Goal: Task Accomplishment & Management: Complete application form

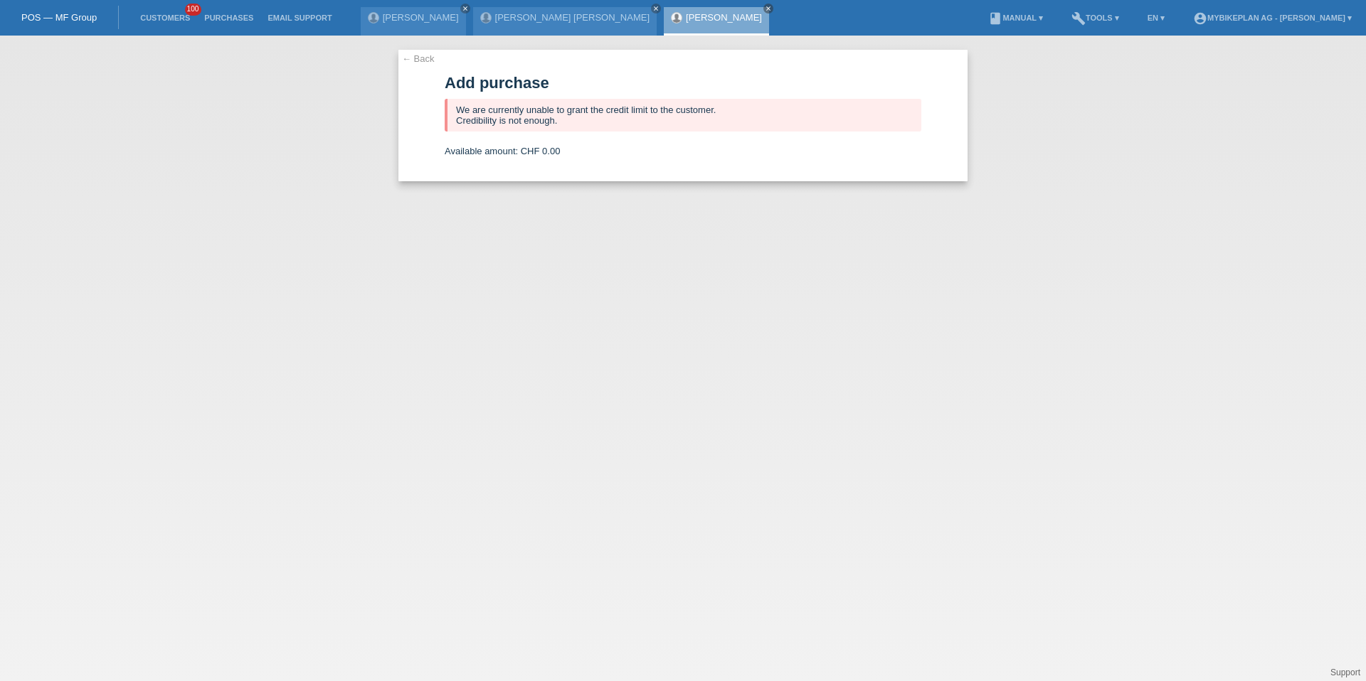
click at [160, 17] on link "Customers" at bounding box center [165, 18] width 64 height 9
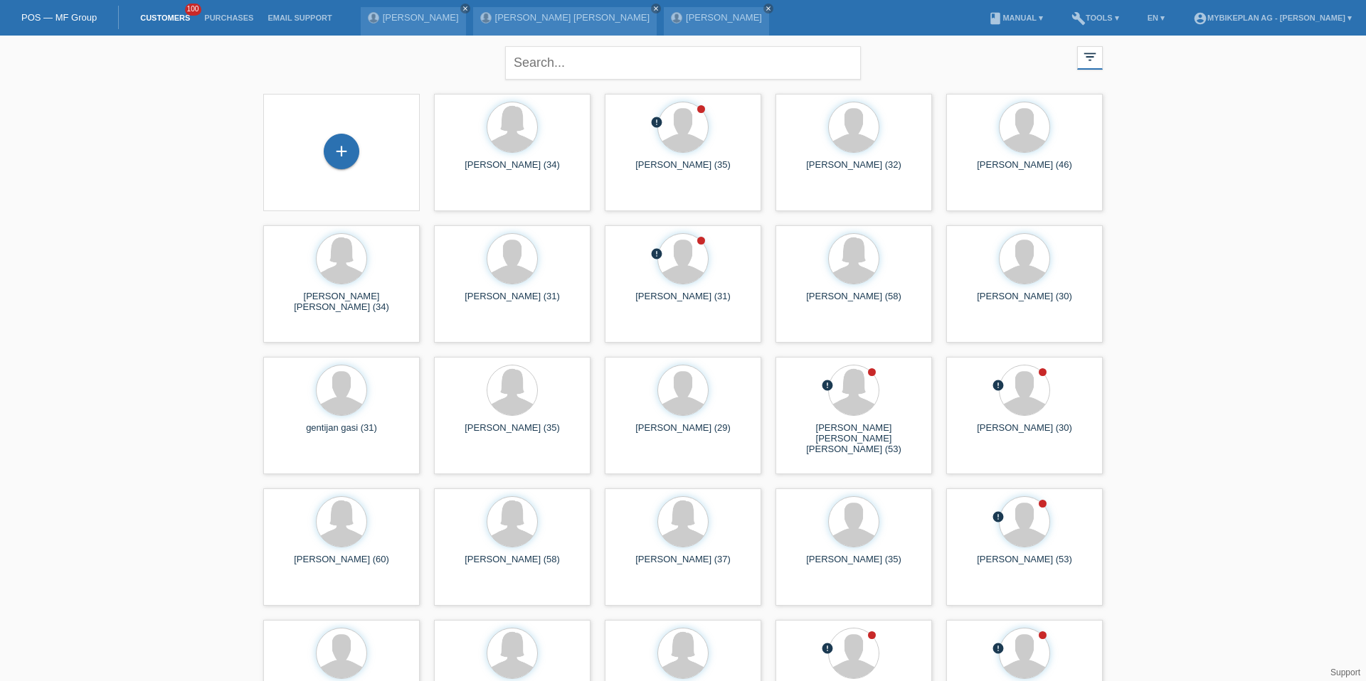
click at [321, 137] on div "+" at bounding box center [342, 153] width 134 height 38
click at [323, 139] on div "+" at bounding box center [342, 153] width 134 height 38
click at [332, 142] on div "+" at bounding box center [342, 152] width 36 height 36
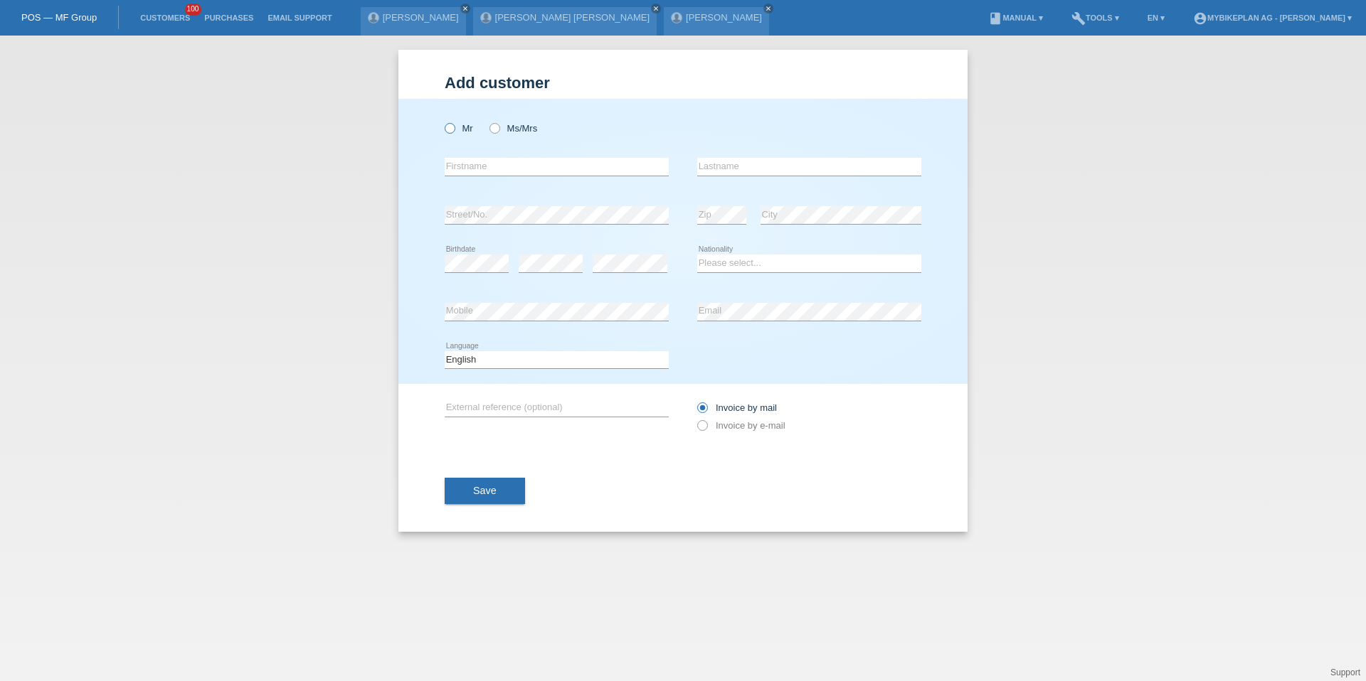
click at [442, 121] on icon at bounding box center [442, 121] width 0 height 0
click at [452, 125] on input "Mr" at bounding box center [449, 127] width 9 height 9
radio input "true"
click at [466, 161] on input "text" at bounding box center [557, 167] width 224 height 18
type input "[PERSON_NAME]"
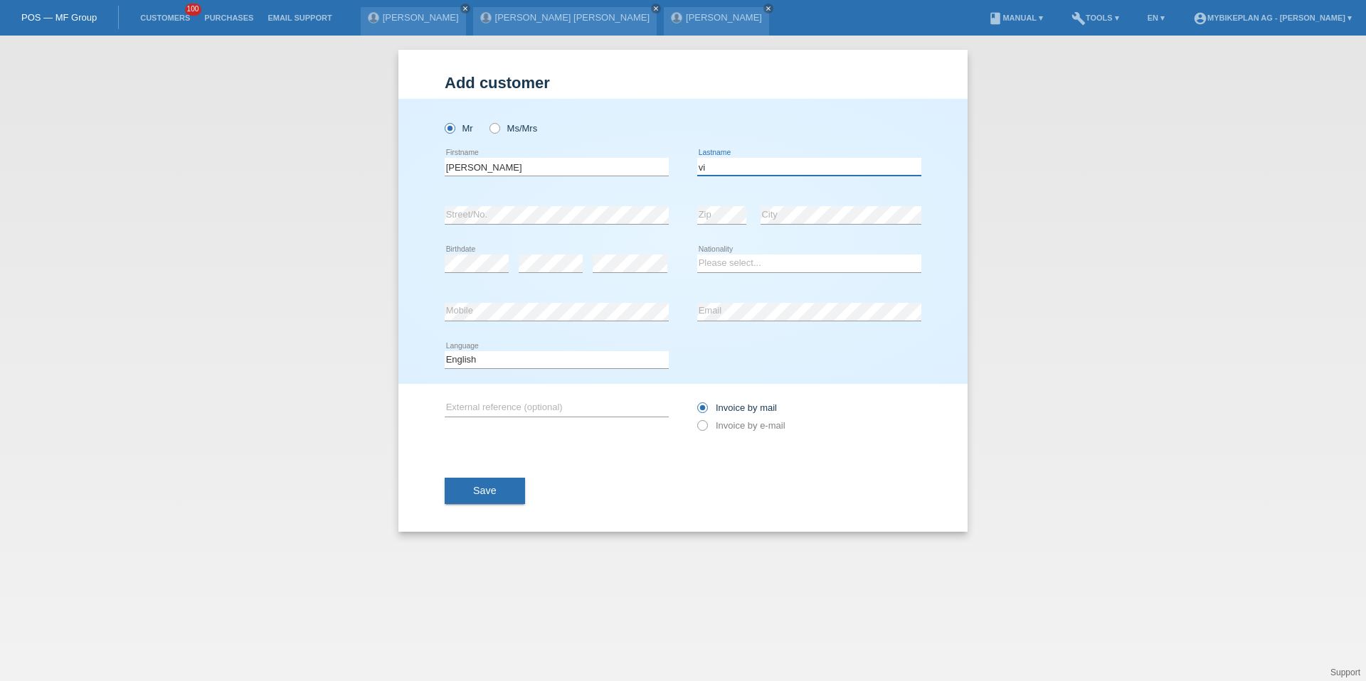
type input "v"
type input "Villarreal"
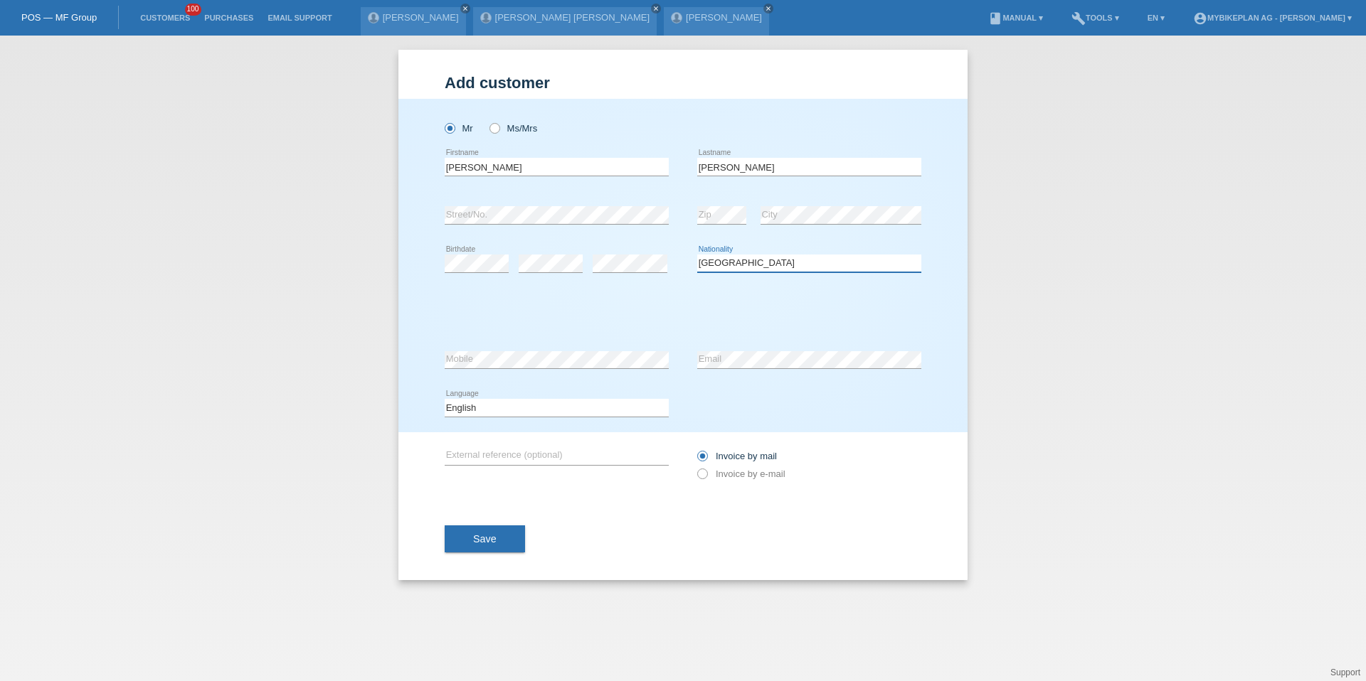
select select "PE"
select select "B"
select select "02"
select select "06"
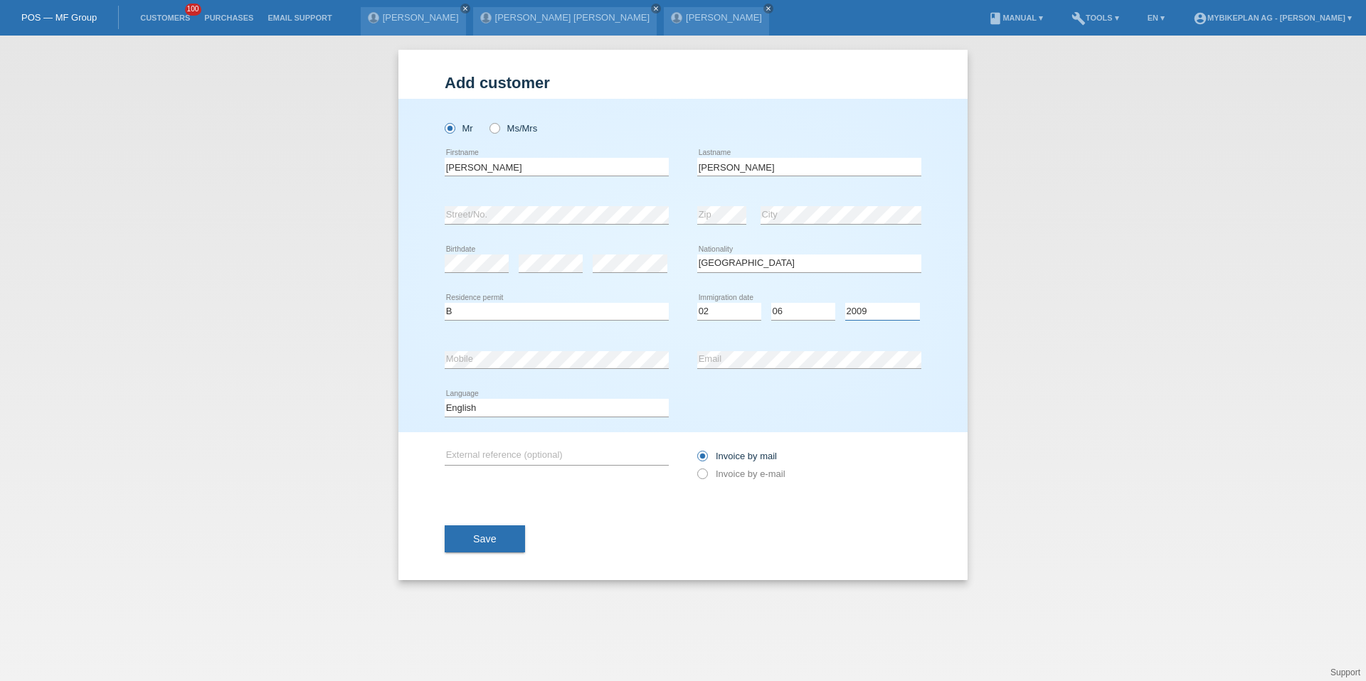
select select "2002"
click at [496, 406] on select "Deutsch Français Italiano English" at bounding box center [557, 407] width 224 height 17
select select "de"
click at [708, 459] on label "Invoice by mail" at bounding box center [737, 456] width 80 height 11
click at [706, 459] on input "Invoice by mail" at bounding box center [701, 460] width 9 height 18
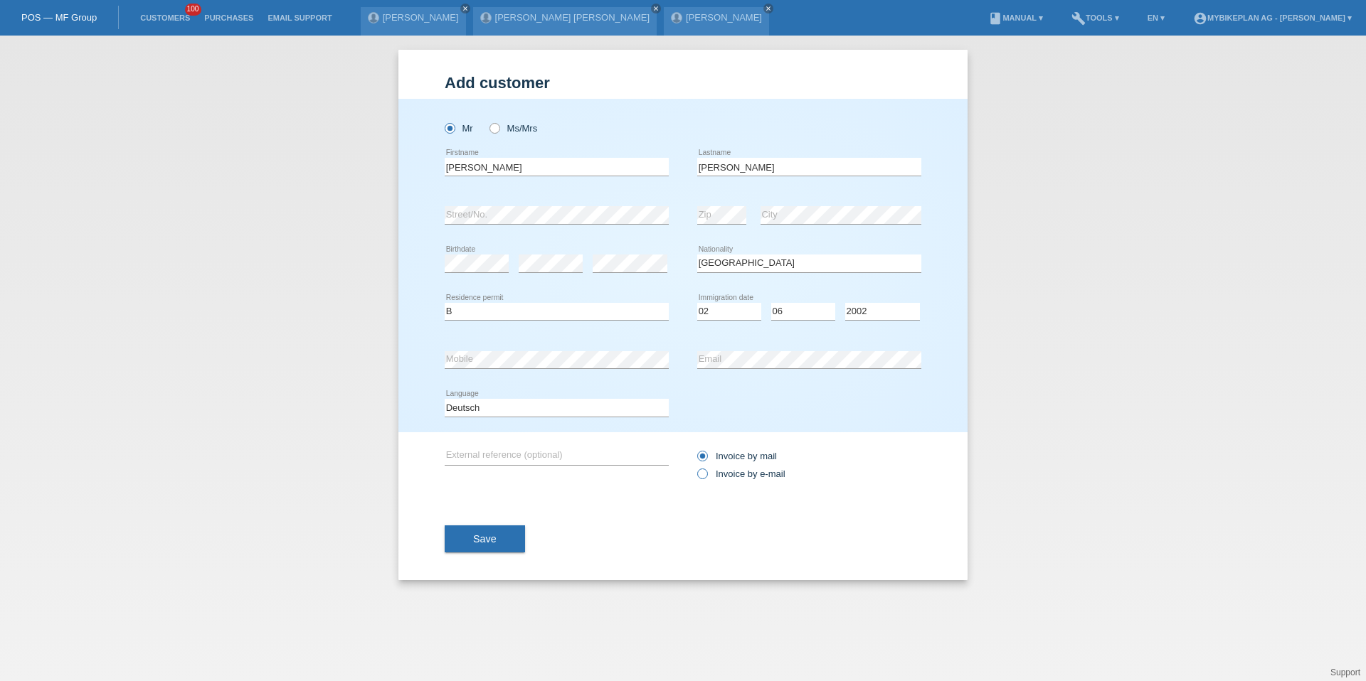
click at [708, 469] on label "Invoice by e-mail" at bounding box center [741, 474] width 88 height 11
click at [706, 469] on input "Invoice by e-mail" at bounding box center [701, 478] width 9 height 18
radio input "true"
click at [508, 549] on button "Save" at bounding box center [485, 539] width 80 height 27
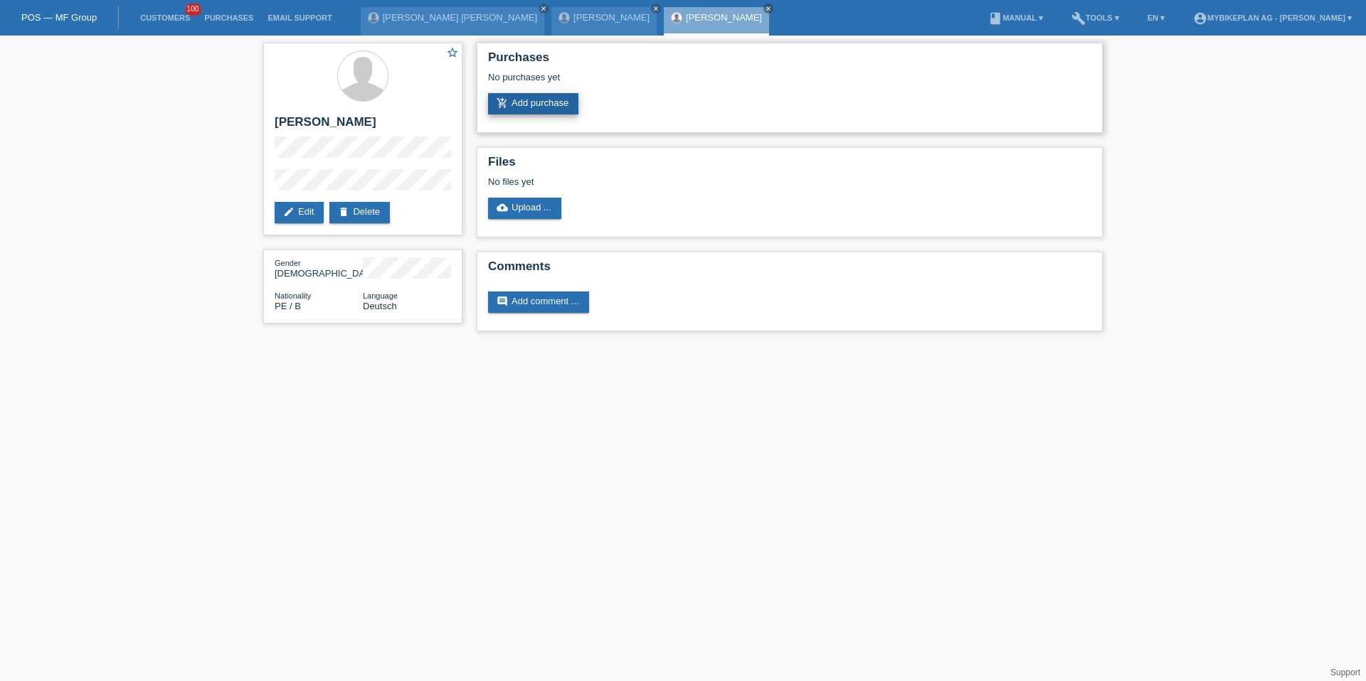
click at [558, 102] on link "add_shopping_cart Add purchase" at bounding box center [533, 103] width 90 height 21
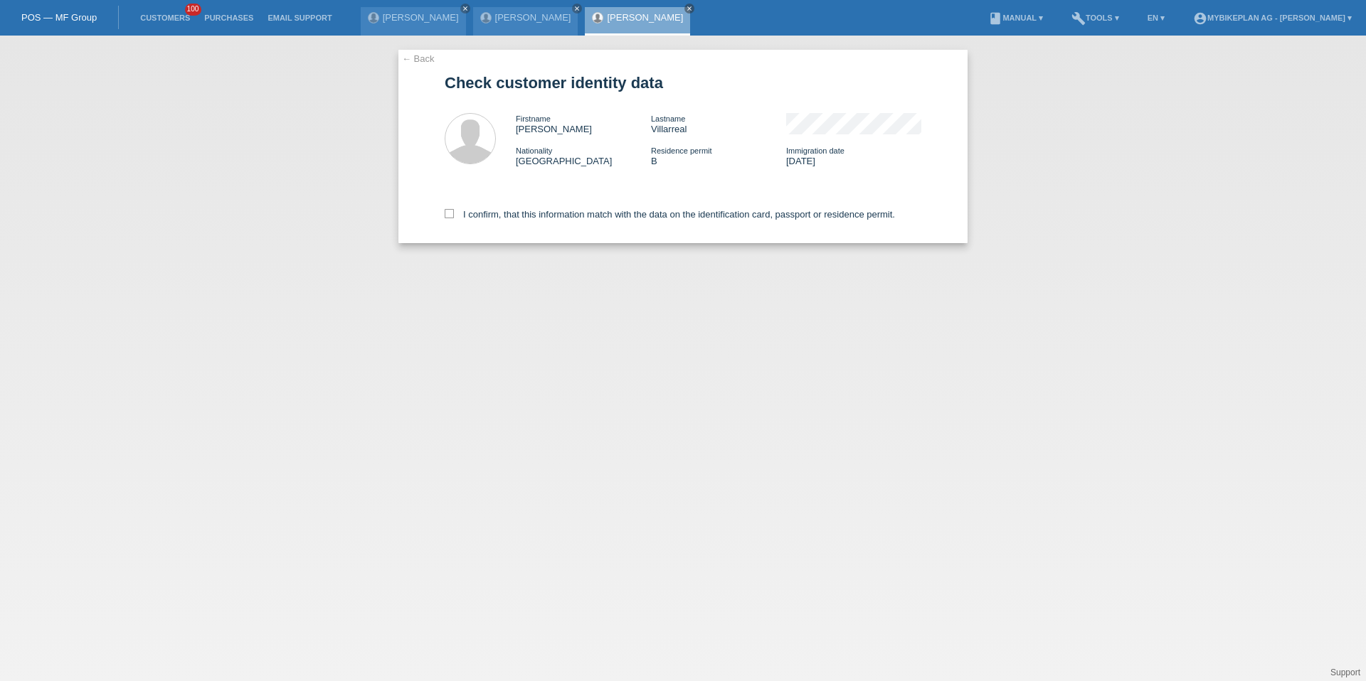
click at [509, 228] on div "I confirm, that this information match with the data on the identification card…" at bounding box center [683, 212] width 477 height 63
click at [509, 215] on label "I confirm, that this information match with the data on the identification card…" at bounding box center [670, 214] width 450 height 11
click at [454, 215] on input "I confirm, that this information match with the data on the identification card…" at bounding box center [449, 213] width 9 height 9
checkbox input "true"
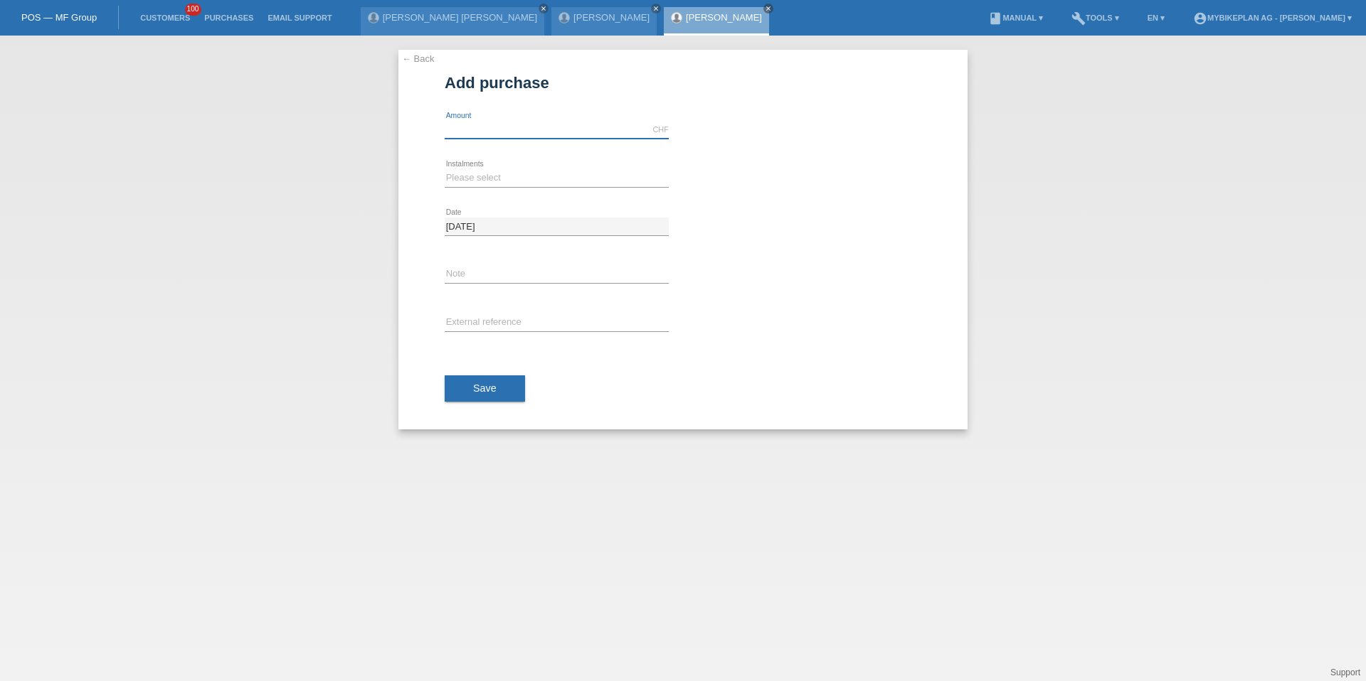
click at [504, 136] on input "text" at bounding box center [557, 130] width 224 height 18
type input "2999.00"
click at [461, 178] on select "Please select 6 instalments 12 instalments 18 instalments 24 instalments 36 ins…" at bounding box center [557, 177] width 224 height 17
select select "486"
click at [471, 317] on input "text" at bounding box center [557, 323] width 224 height 18
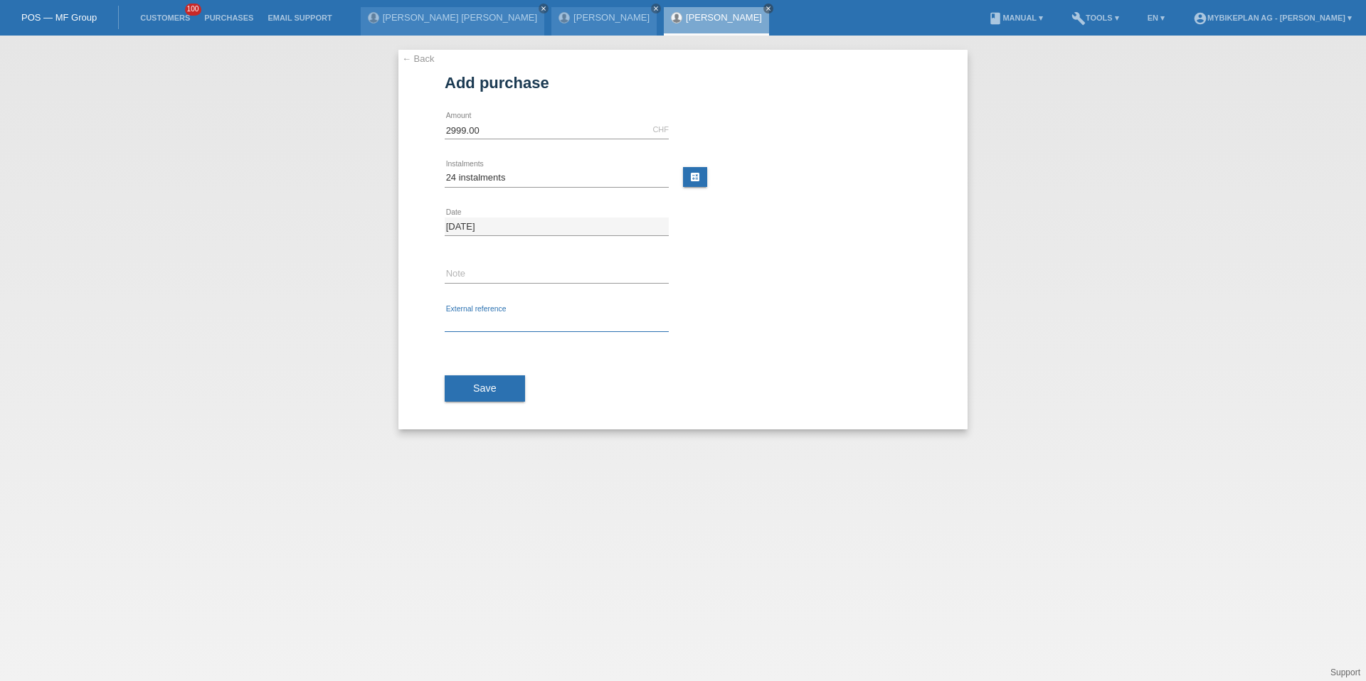
paste input "42591152564"
type input "42591152564"
click at [475, 380] on button "Save" at bounding box center [485, 389] width 80 height 27
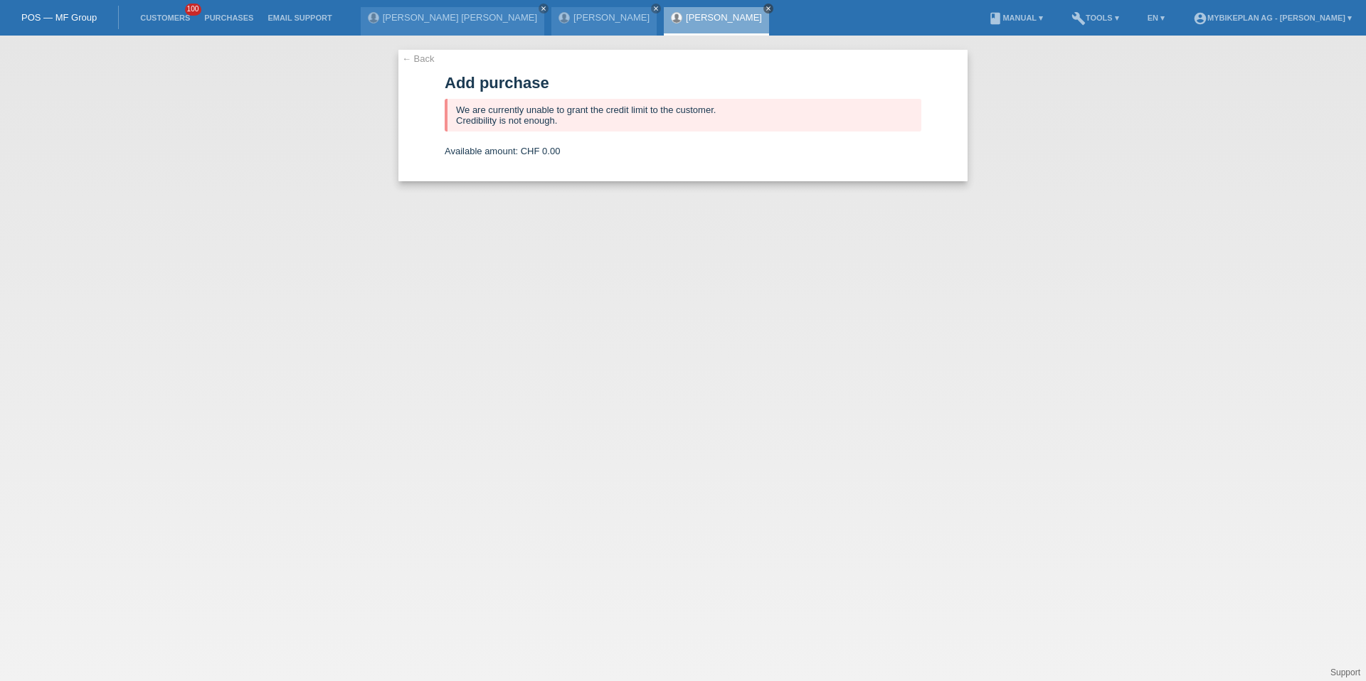
click at [765, 7] on icon "close" at bounding box center [768, 8] width 7 height 7
click at [652, 6] on icon "close" at bounding box center [655, 8] width 7 height 7
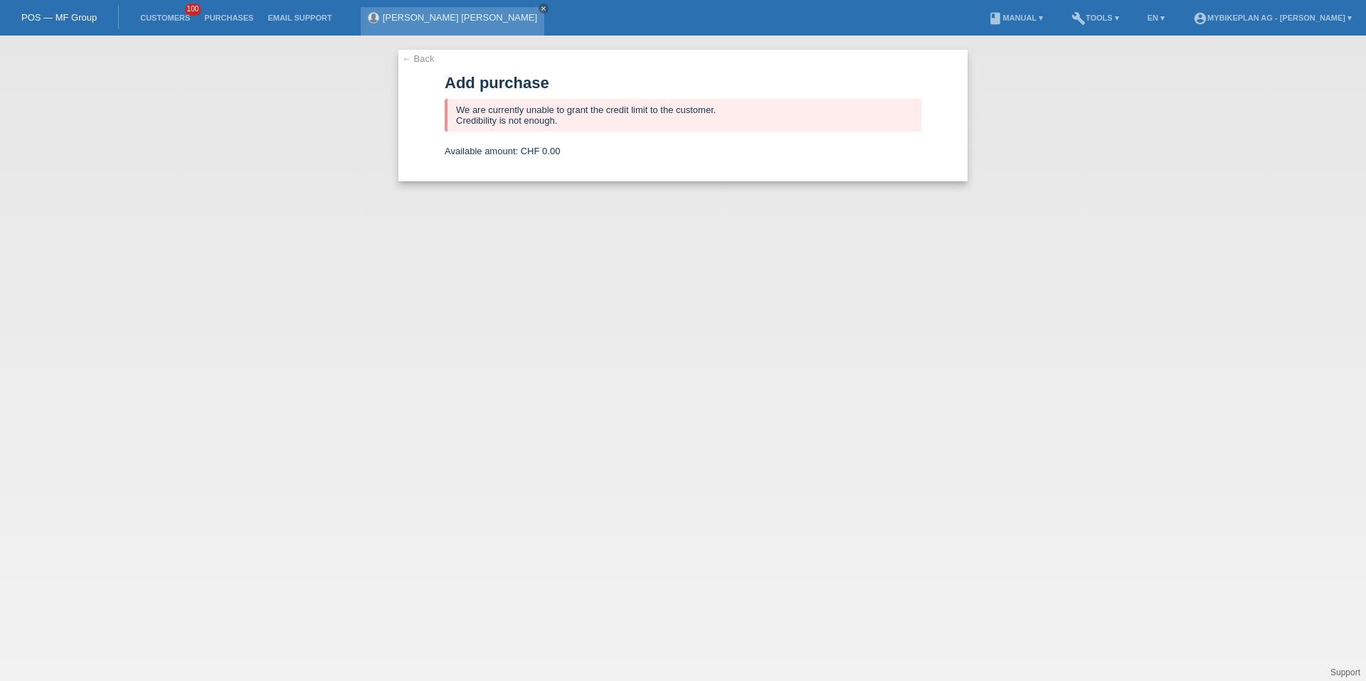
click at [540, 5] on icon "close" at bounding box center [543, 8] width 7 height 7
click at [184, 21] on link "Customers" at bounding box center [165, 18] width 64 height 9
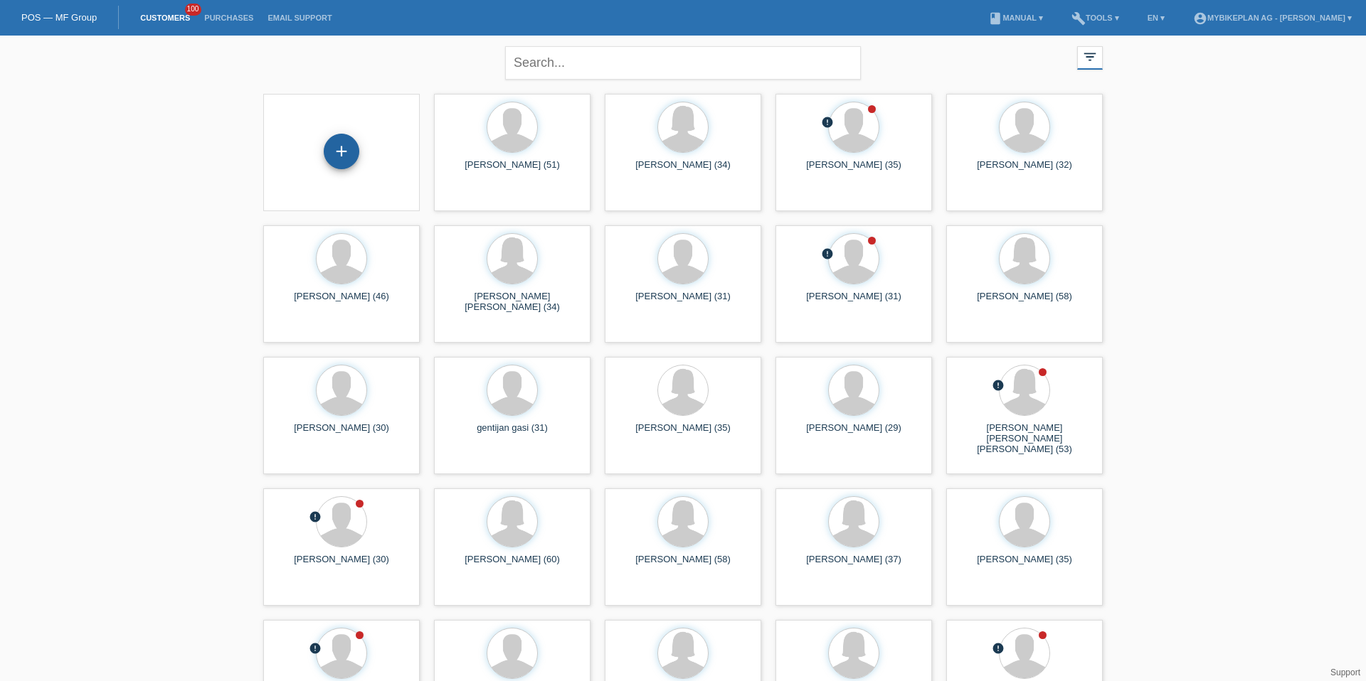
click at [330, 149] on div "+" at bounding box center [342, 152] width 36 height 36
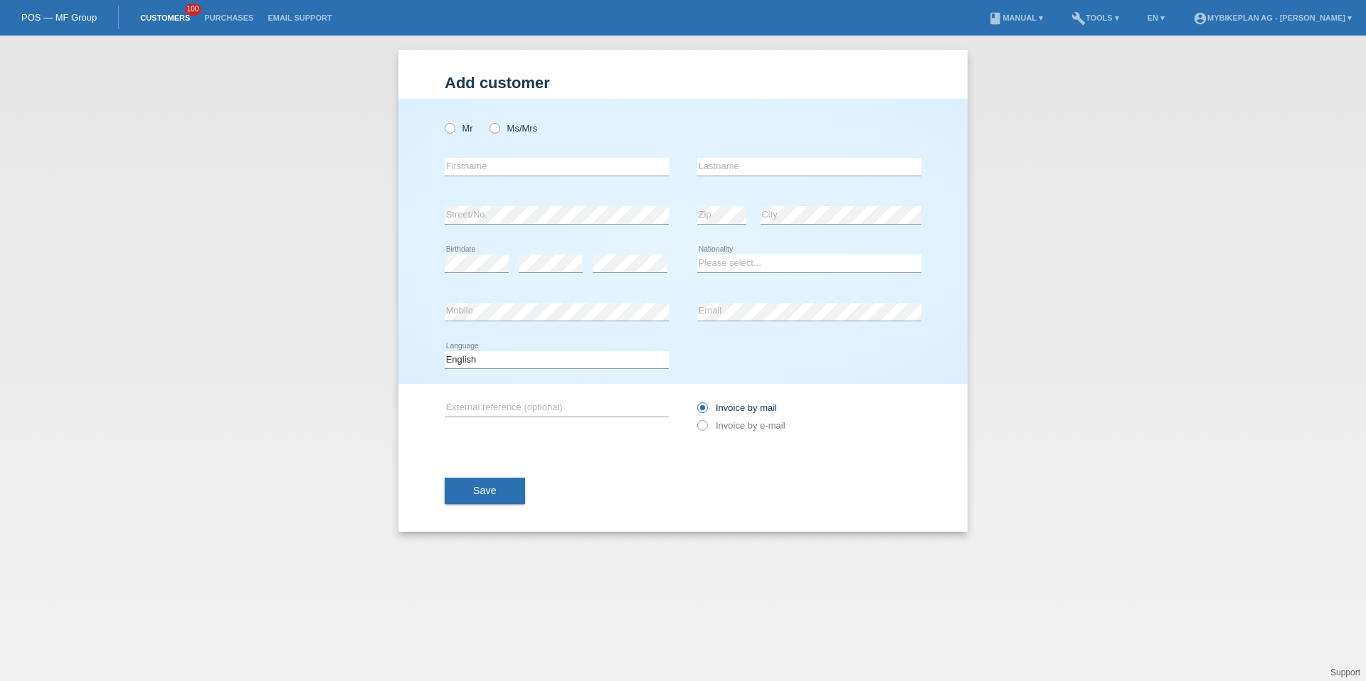
click at [171, 16] on link "Customers" at bounding box center [165, 18] width 64 height 9
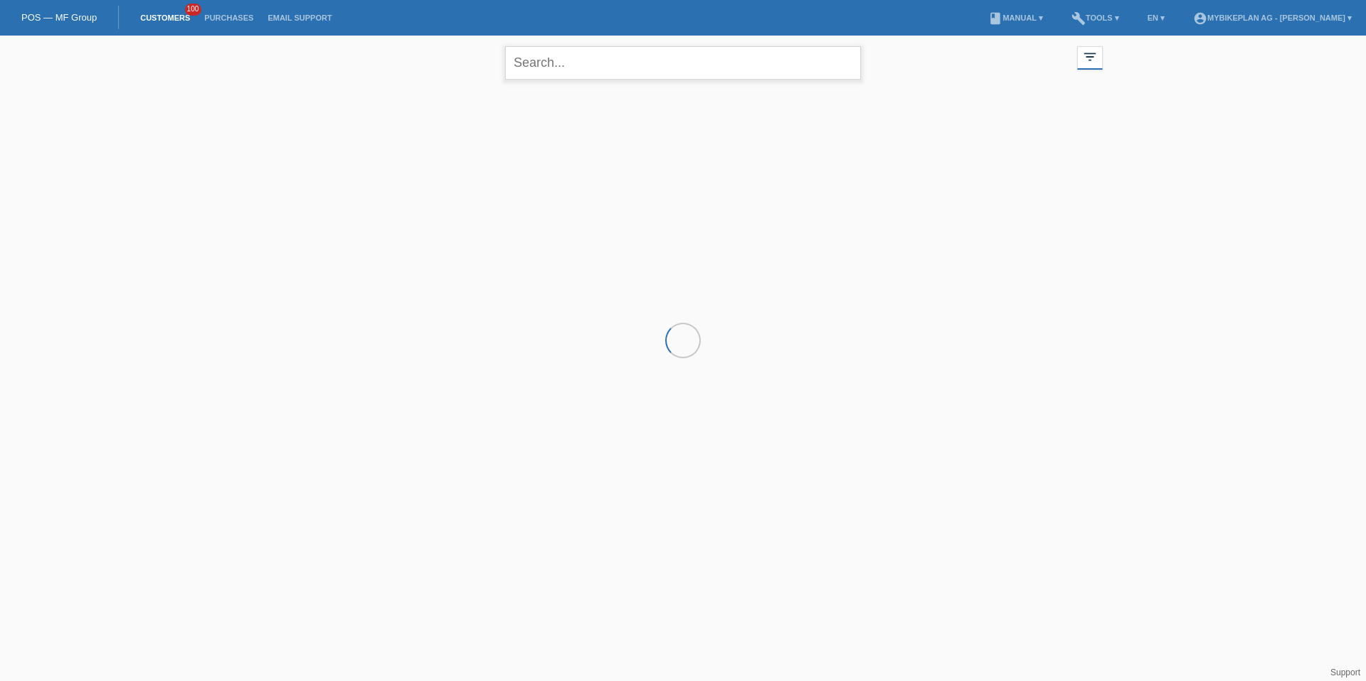
click at [538, 71] on input "text" at bounding box center [683, 62] width 356 height 33
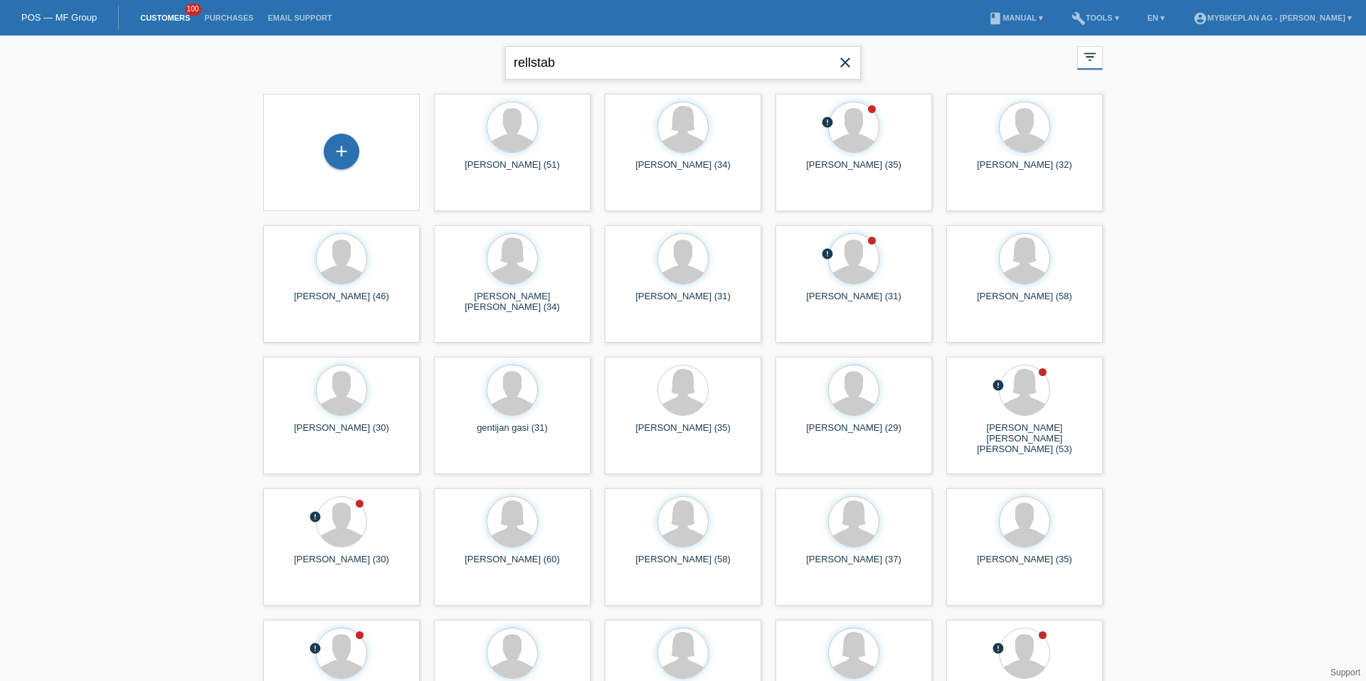
type input "rellstab"
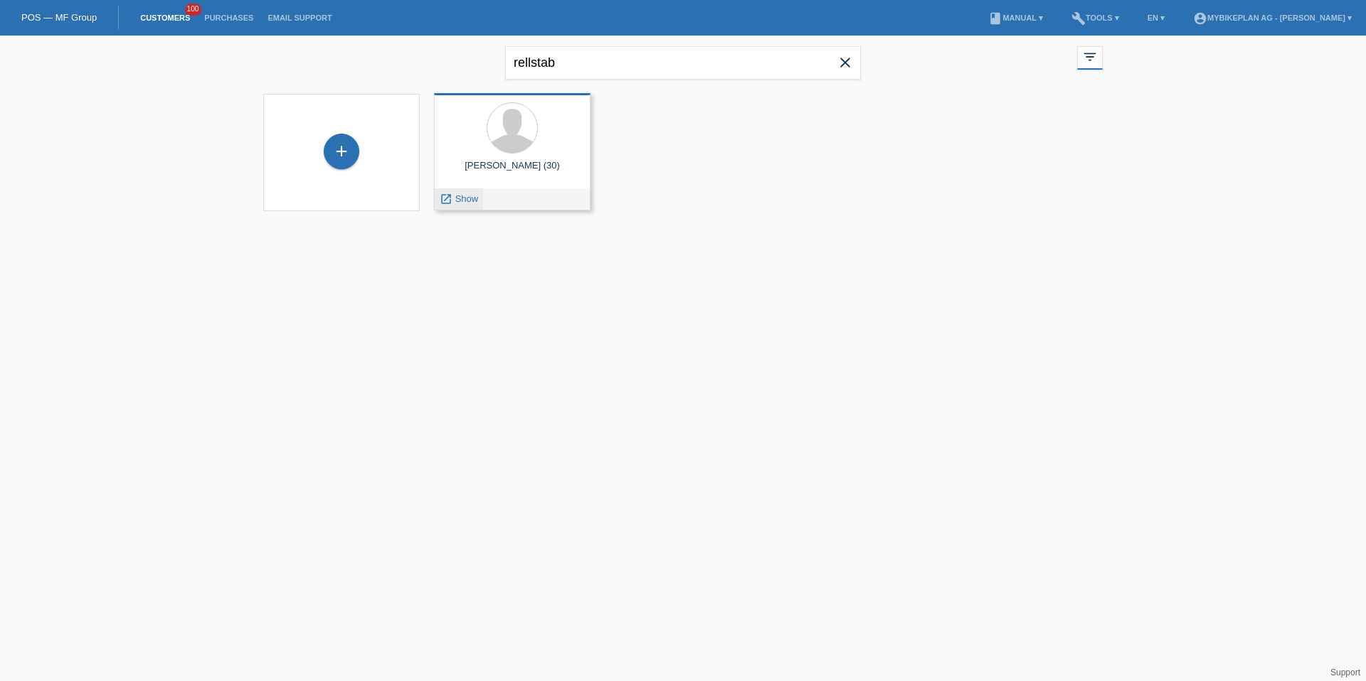
click at [459, 206] on div "launch Show" at bounding box center [459, 198] width 48 height 21
click at [462, 201] on span "Show" at bounding box center [466, 198] width 23 height 11
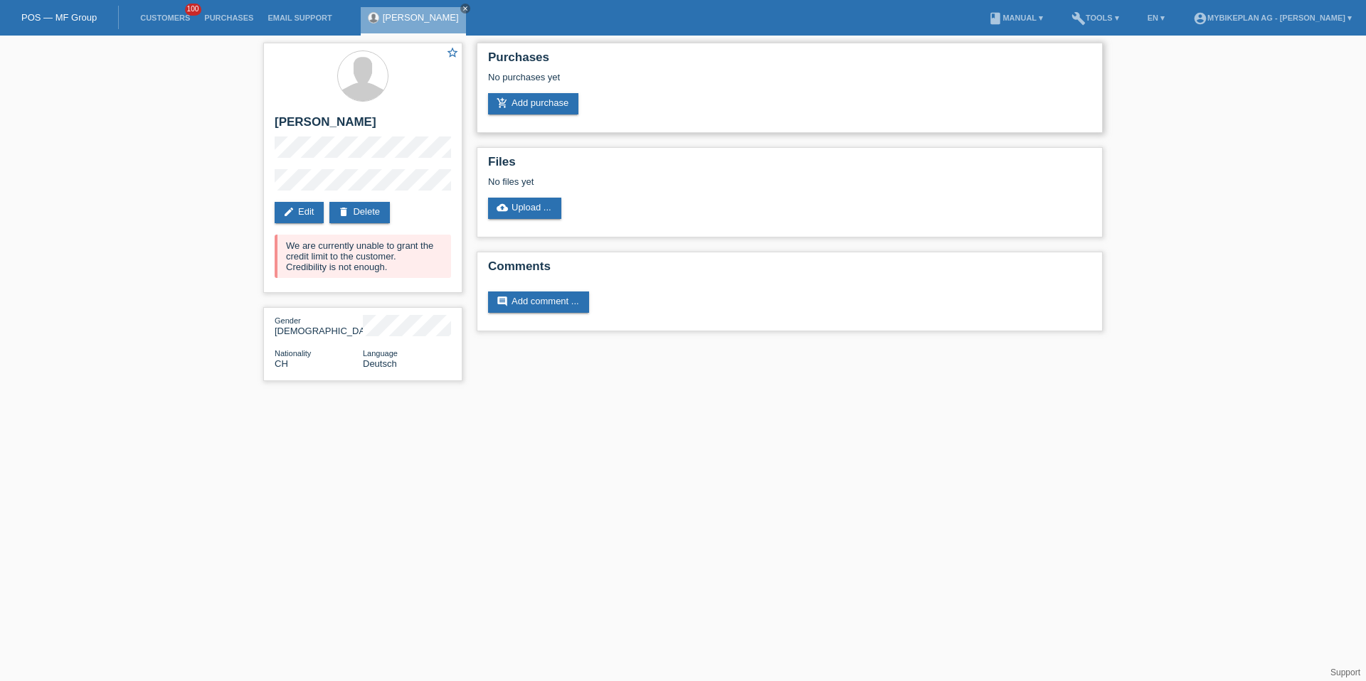
click at [535, 125] on div "Purchases No purchases yet add_shopping_cart Add purchase" at bounding box center [790, 88] width 626 height 90
click at [538, 106] on link "add_shopping_cart Add purchase" at bounding box center [533, 103] width 90 height 21
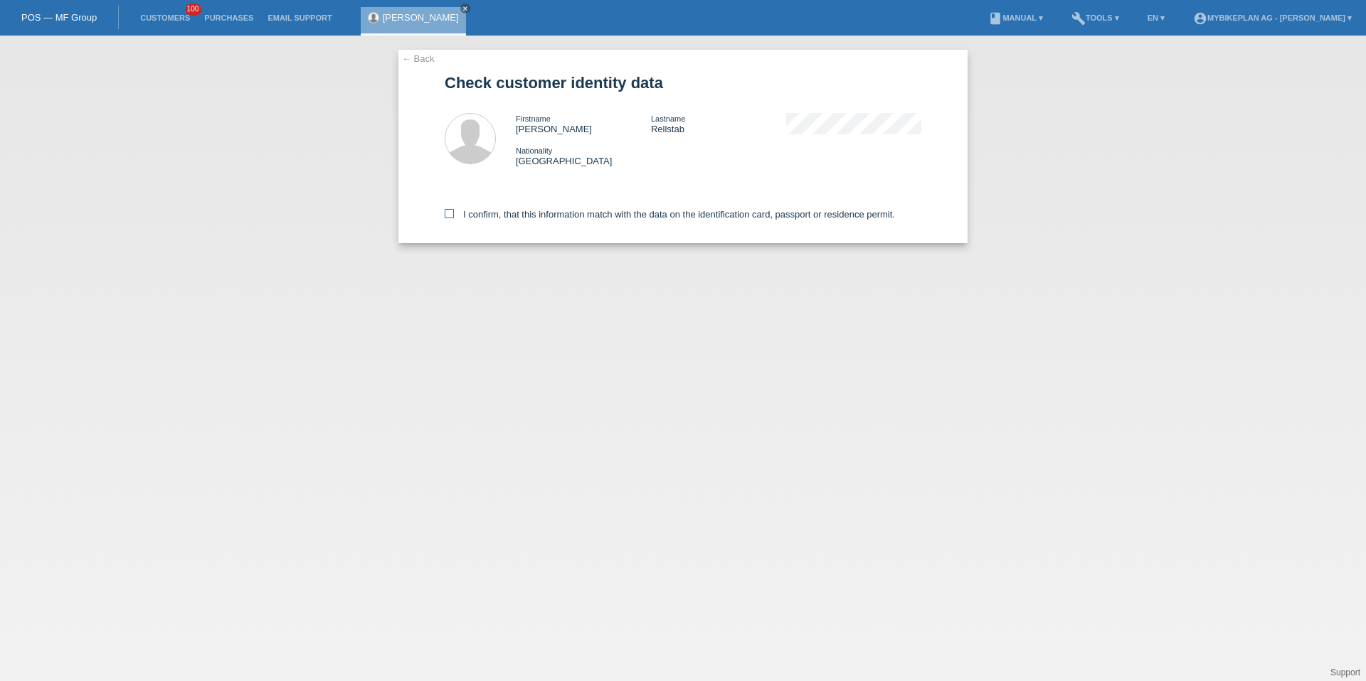
click at [494, 216] on label "I confirm, that this information match with the data on the identification card…" at bounding box center [670, 214] width 450 height 11
click at [454, 216] on input "I confirm, that this information match with the data on the identification card…" at bounding box center [449, 213] width 9 height 9
checkbox input "true"
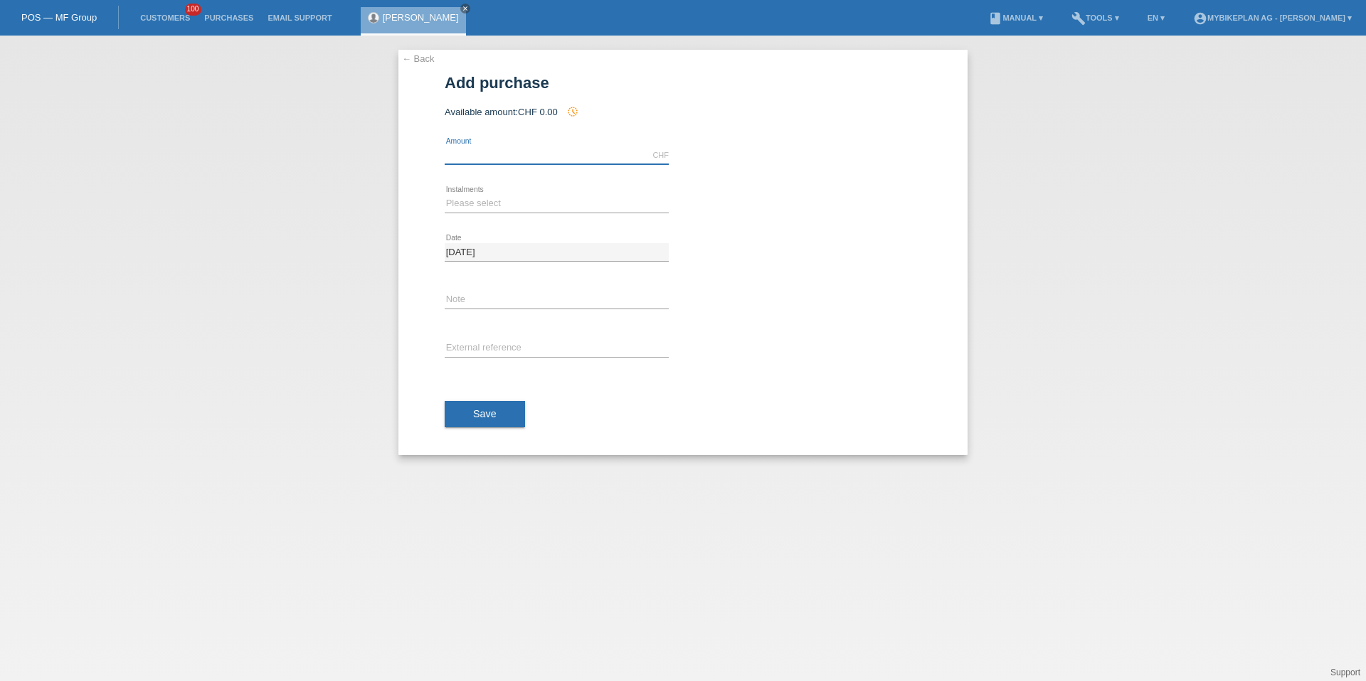
click at [526, 155] on input "text" at bounding box center [557, 156] width 224 height 18
type input "6999.00"
click at [470, 198] on select "Please select 6 instalments 12 instalments 18 instalments 24 instalments 36 ins…" at bounding box center [557, 203] width 224 height 17
select select "487"
click at [479, 334] on div "error External reference" at bounding box center [557, 349] width 224 height 48
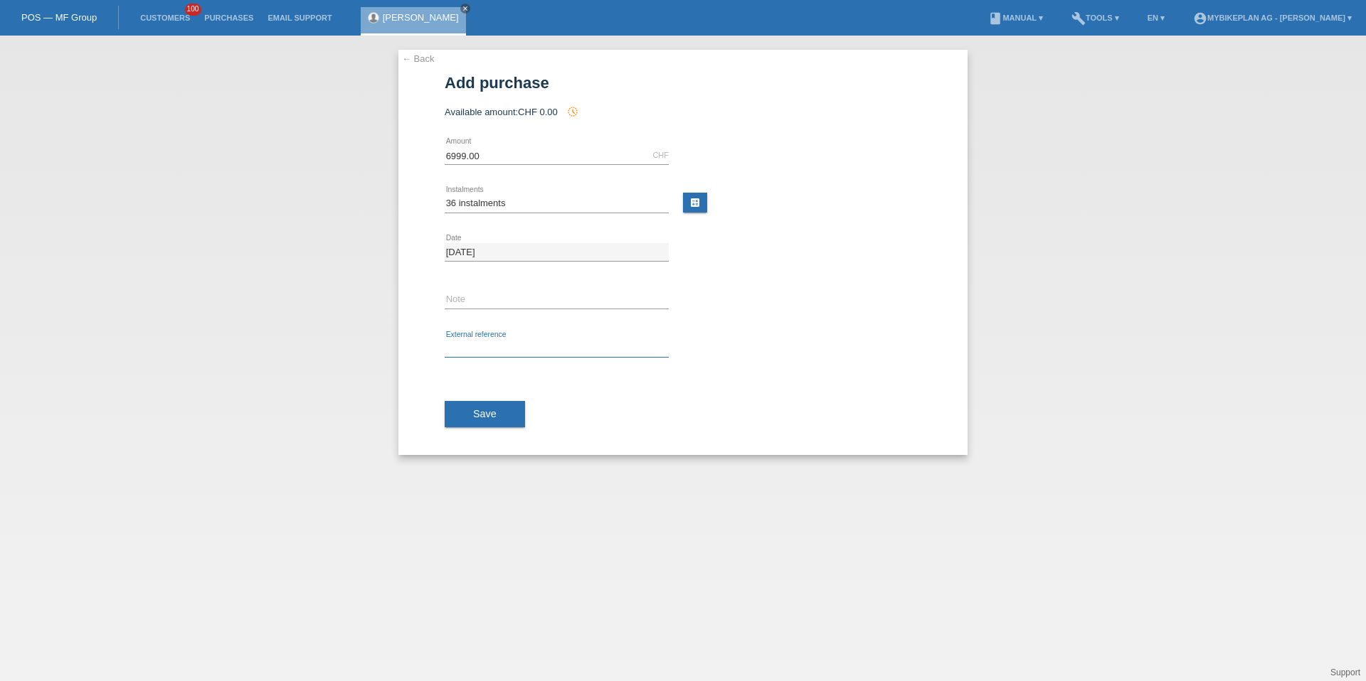
click at [479, 342] on input "text" at bounding box center [557, 349] width 224 height 18
paste input "42591152565"
type input "42591152565"
click at [487, 415] on span "Save" at bounding box center [484, 413] width 23 height 11
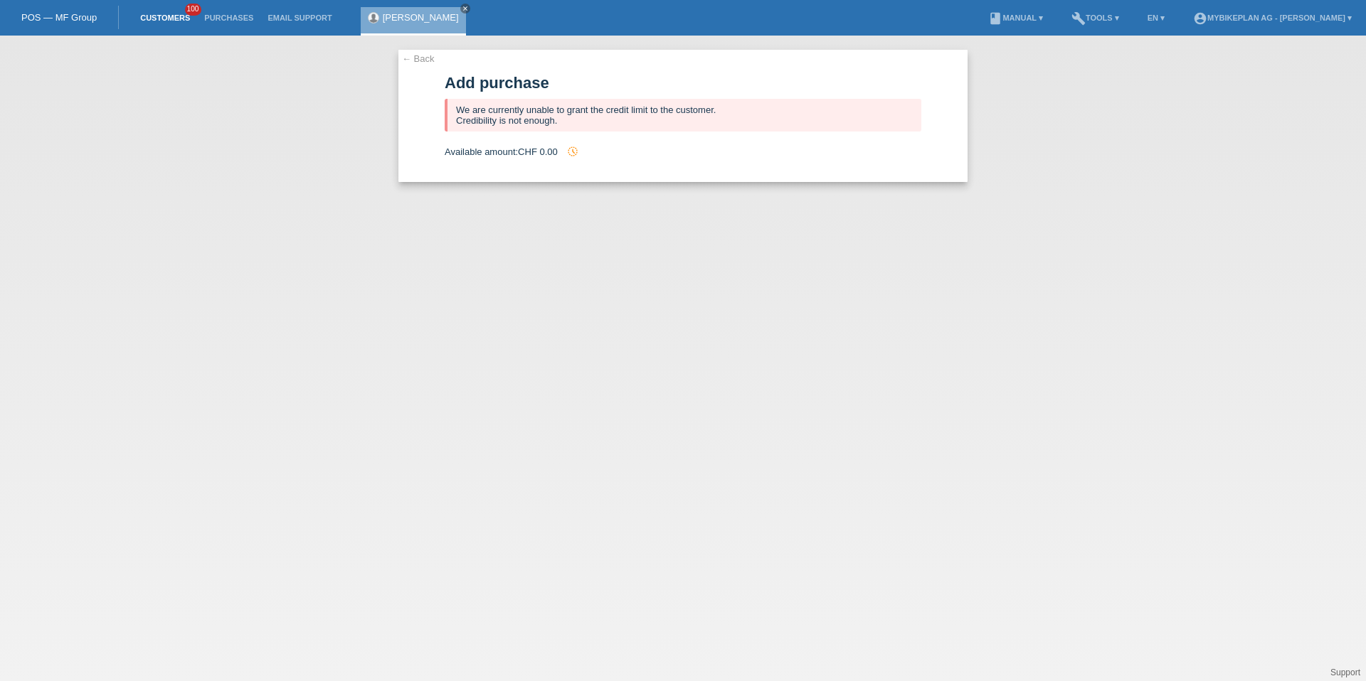
click at [173, 19] on link "Customers" at bounding box center [165, 18] width 64 height 9
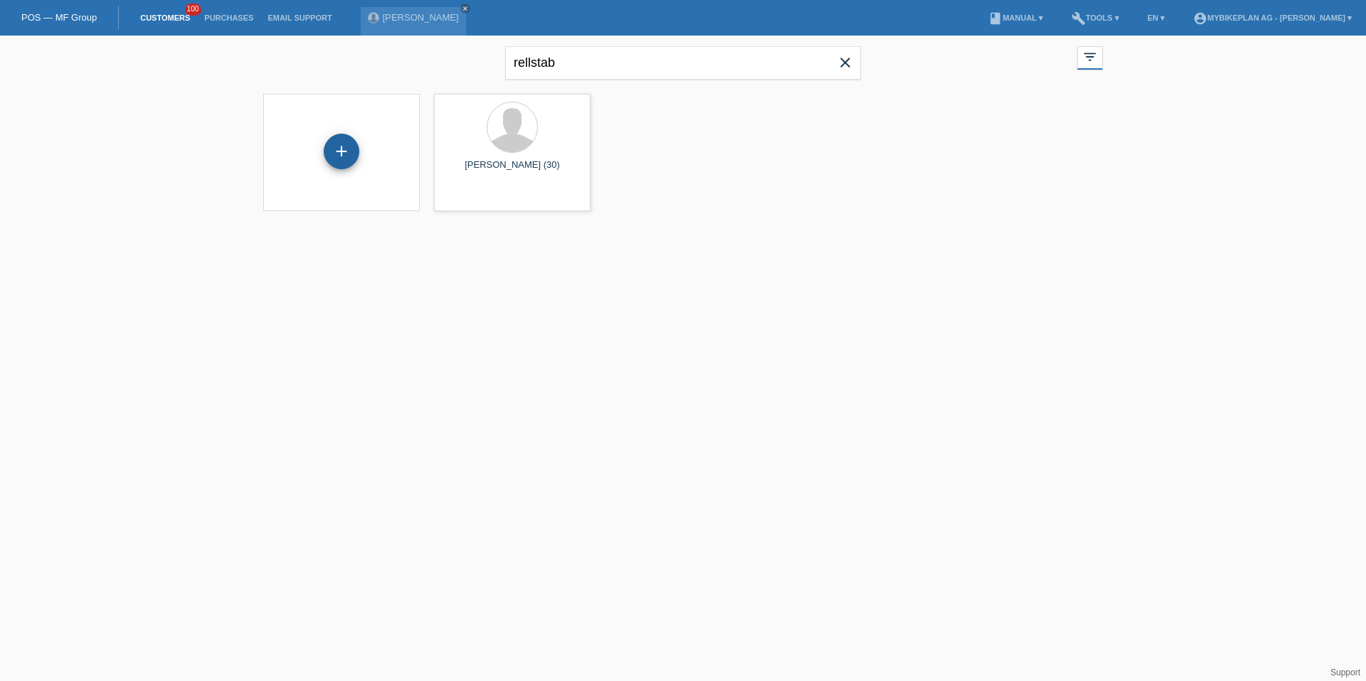
click at [356, 152] on div "+" at bounding box center [341, 151] width 34 height 24
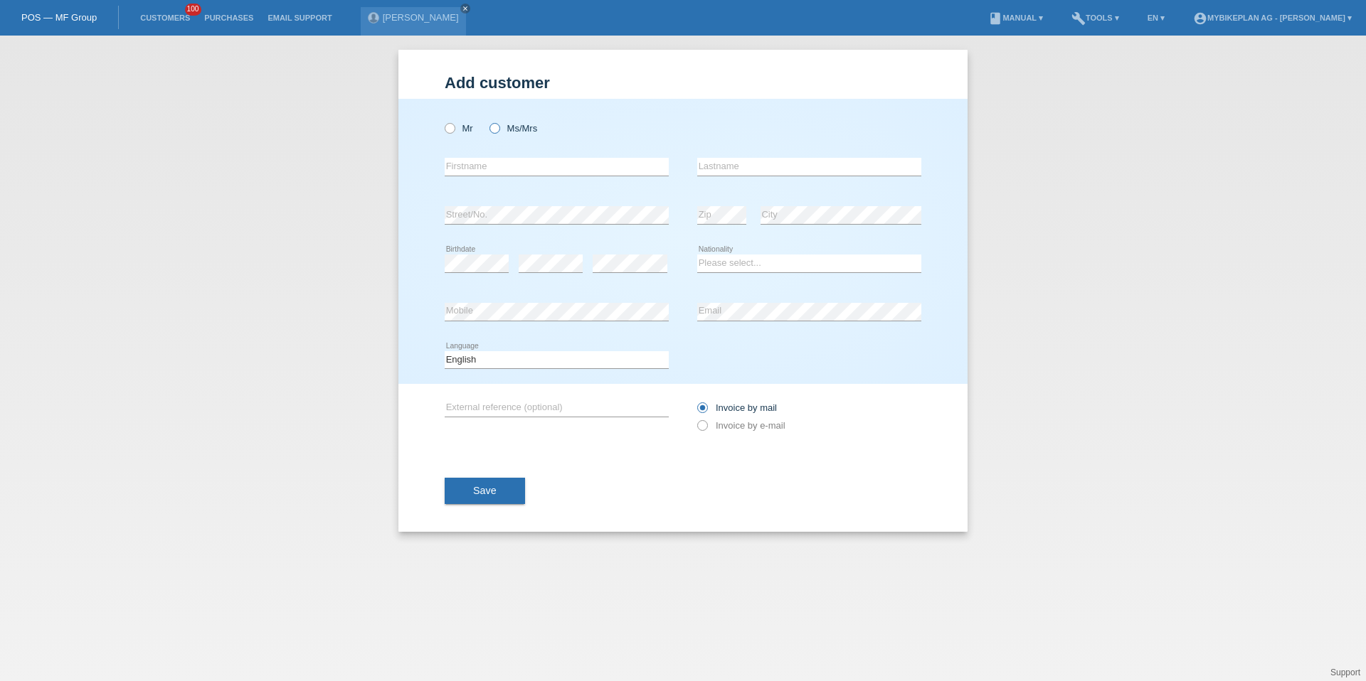
click at [487, 121] on icon at bounding box center [487, 121] width 0 height 0
click at [494, 126] on input "Ms/Mrs" at bounding box center [493, 127] width 9 height 9
radio input "true"
click at [494, 176] on icon at bounding box center [557, 176] width 224 height 1
click at [501, 166] on input "text" at bounding box center [557, 167] width 224 height 18
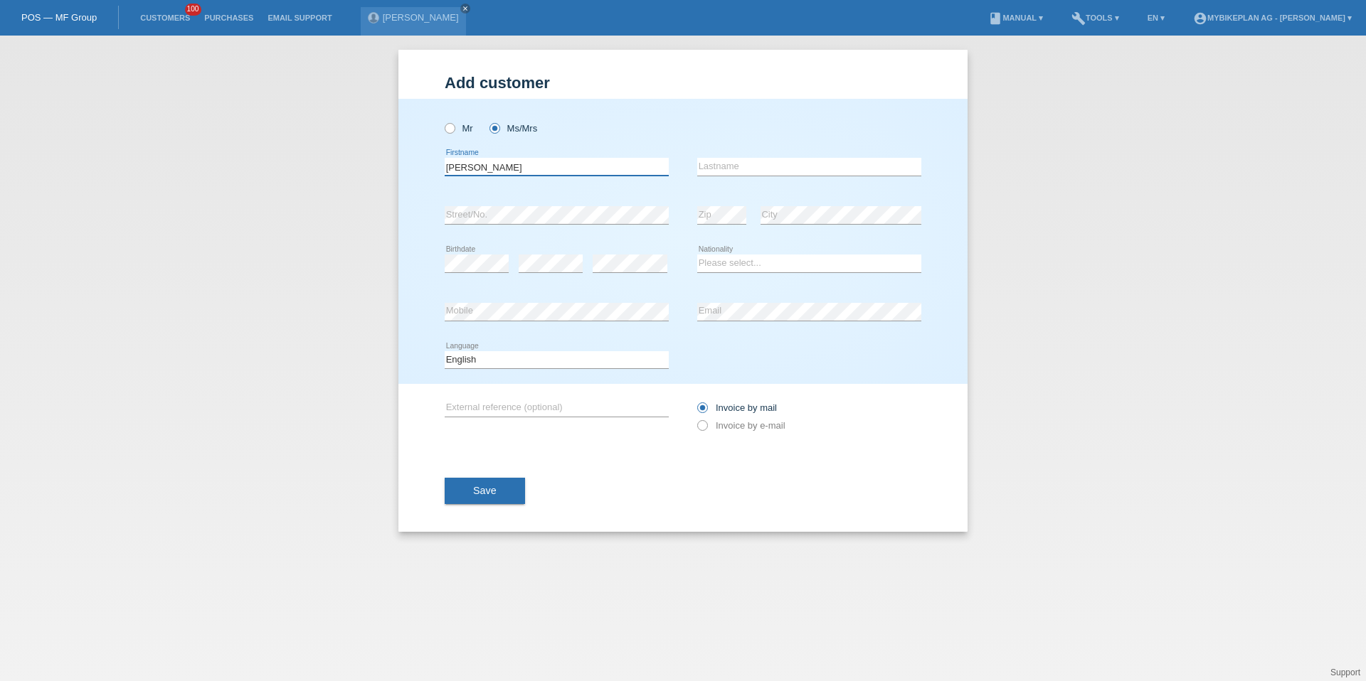
type input "[PERSON_NAME]"
type input "Schneiter"
select select "CH"
click at [551, 365] on select "Deutsch Français Italiano English" at bounding box center [557, 359] width 224 height 17
select select "de"
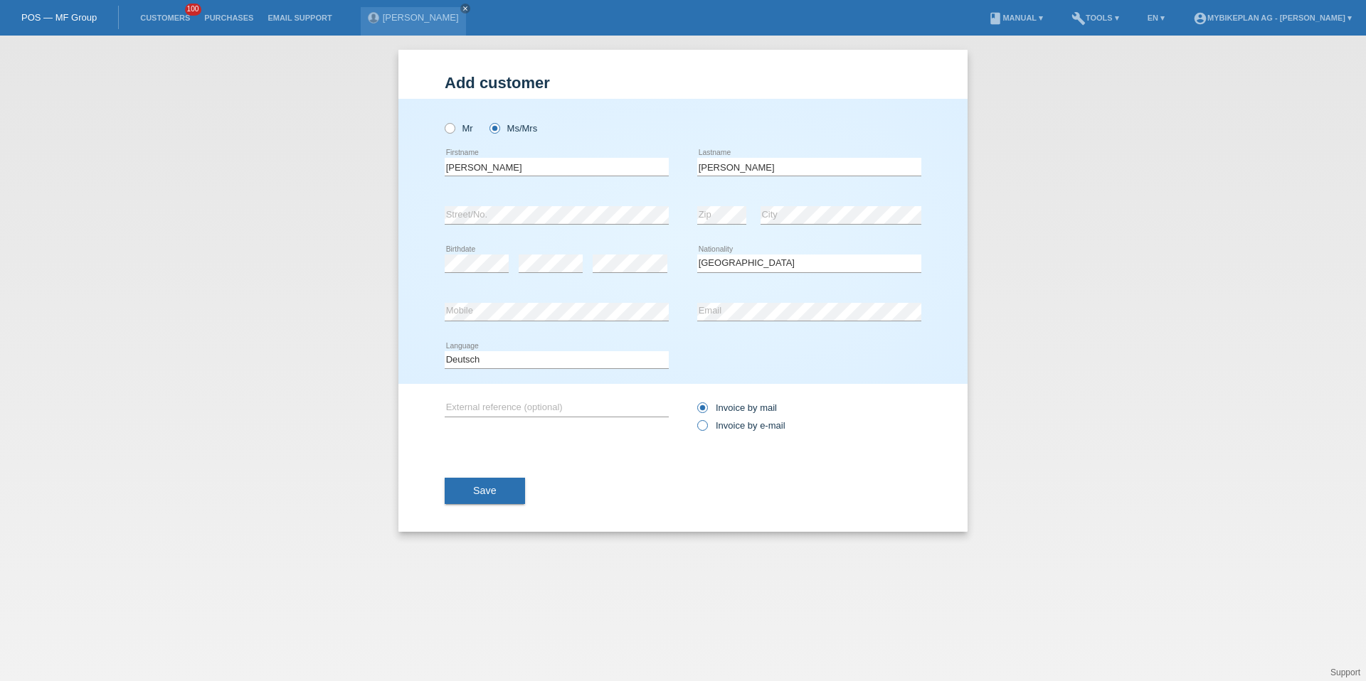
click at [722, 421] on label "Invoice by e-mail" at bounding box center [741, 425] width 88 height 11
click at [706, 421] on input "Invoice by e-mail" at bounding box center [701, 429] width 9 height 18
radio input "true"
click at [476, 488] on span "Save" at bounding box center [484, 490] width 23 height 11
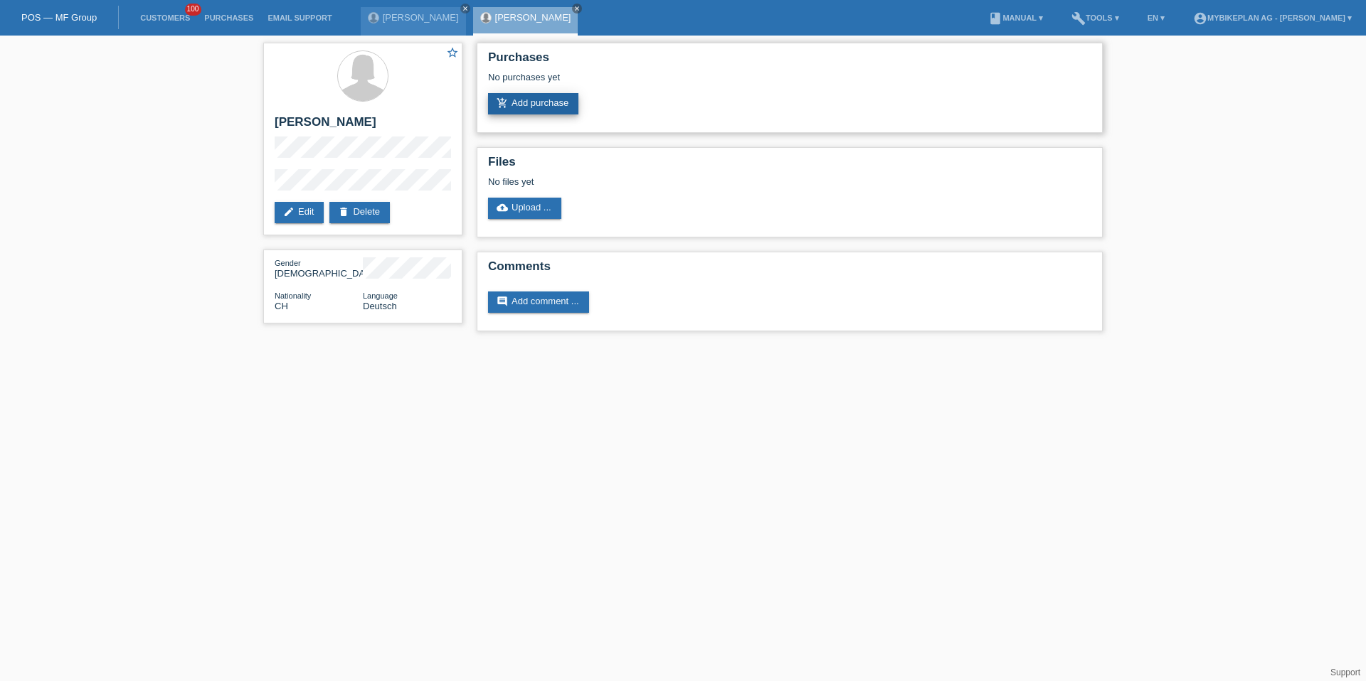
click at [516, 100] on link "add_shopping_cart Add purchase" at bounding box center [533, 103] width 90 height 21
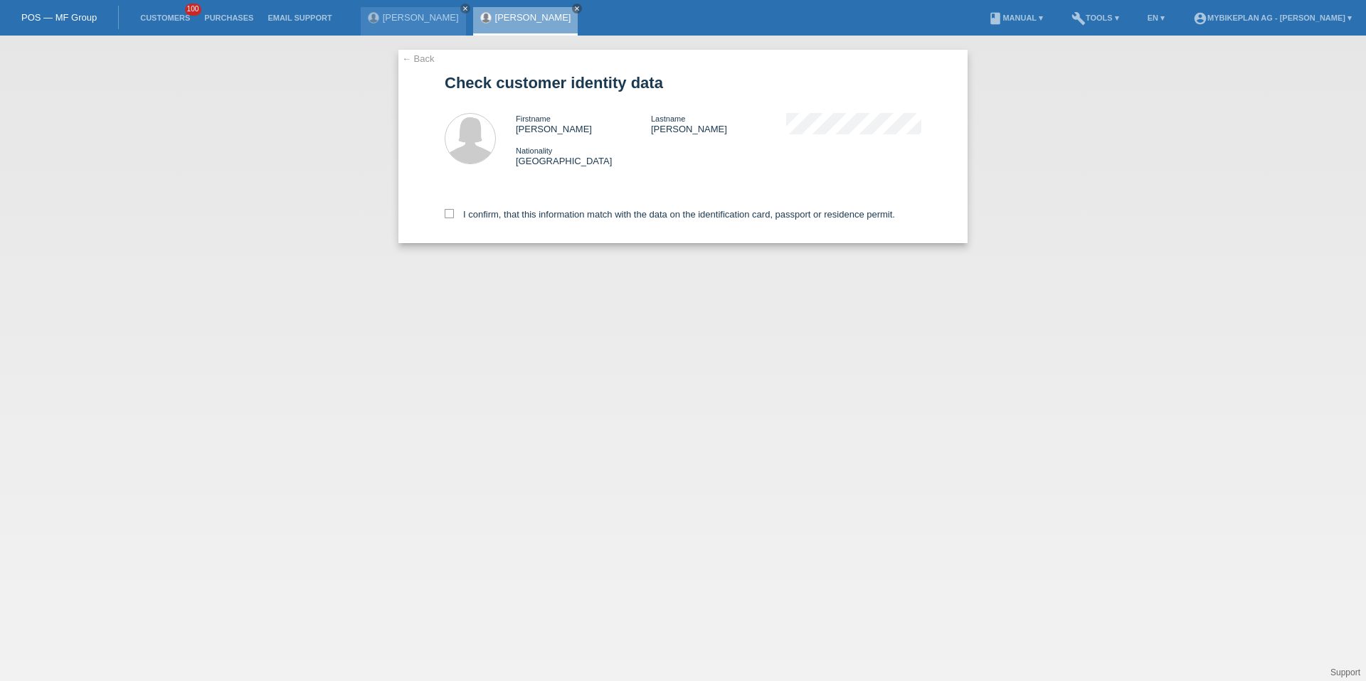
click at [526, 199] on div "I confirm, that this information match with the data on the identification card…" at bounding box center [683, 212] width 477 height 63
click at [526, 217] on label "I confirm, that this information match with the data on the identification card…" at bounding box center [670, 214] width 450 height 11
click at [454, 217] on input "I confirm, that this information match with the data on the identification card…" at bounding box center [449, 213] width 9 height 9
checkbox input "true"
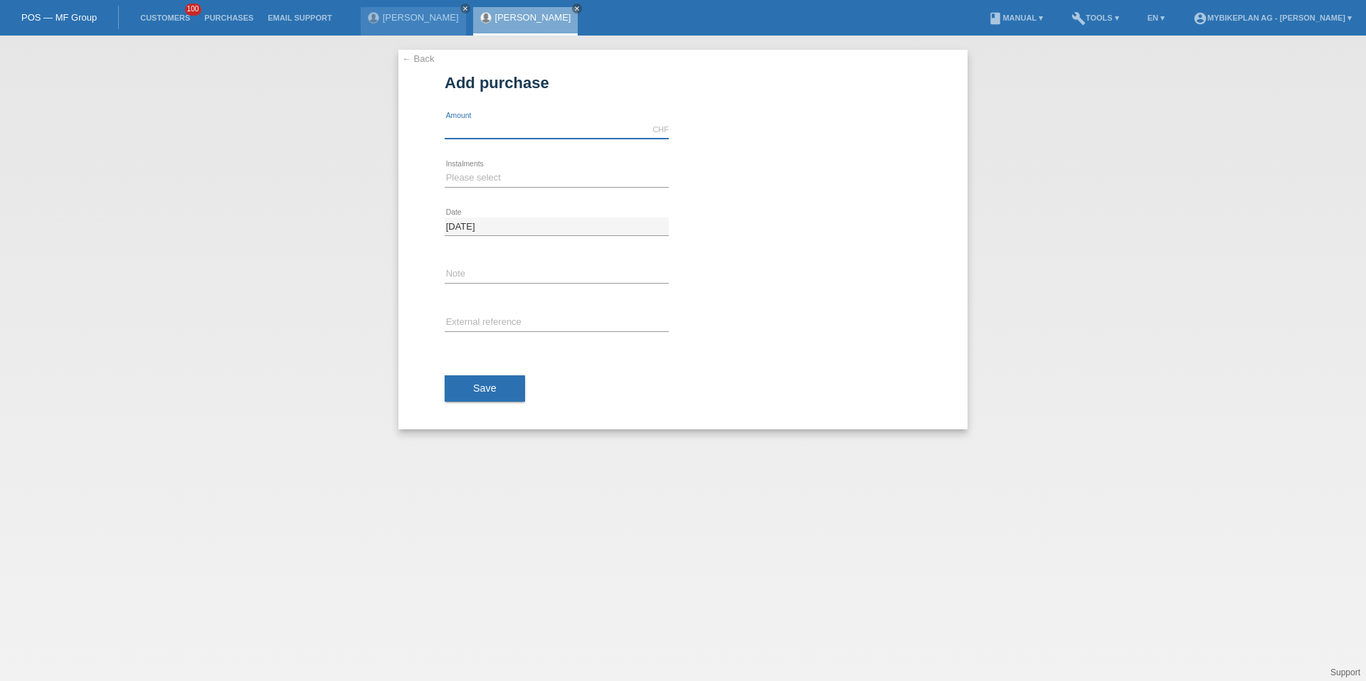
click at [496, 124] on input "text" at bounding box center [557, 130] width 224 height 18
type input "4490.00"
click at [459, 174] on select "Please select 6 instalments 12 instalments 18 instalments 24 instalments 36 ins…" at bounding box center [557, 177] width 224 height 17
select select "488"
click at [469, 312] on div "error External reference" at bounding box center [557, 323] width 224 height 48
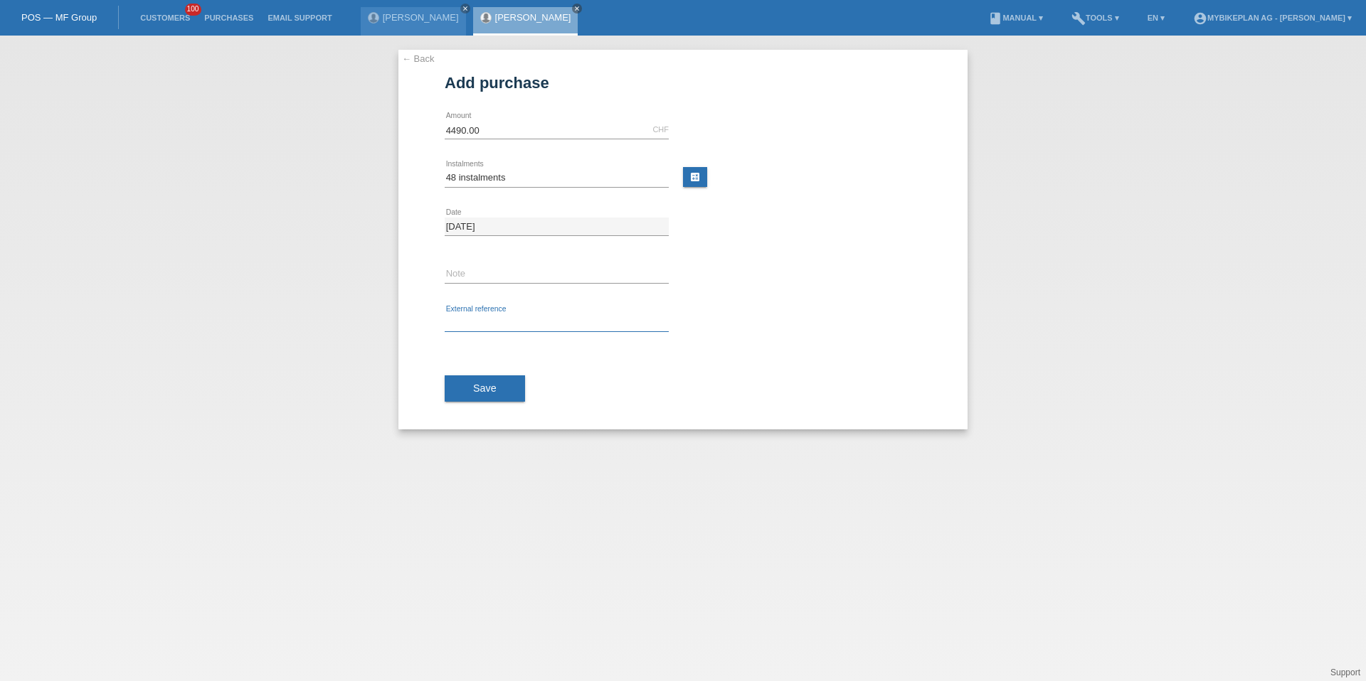
click at [469, 320] on input "text" at bounding box center [557, 323] width 224 height 18
paste input "42587631364"
type input "42587631364"
click at [470, 382] on button "Save" at bounding box center [485, 389] width 80 height 27
